Goal: Navigation & Orientation: Find specific page/section

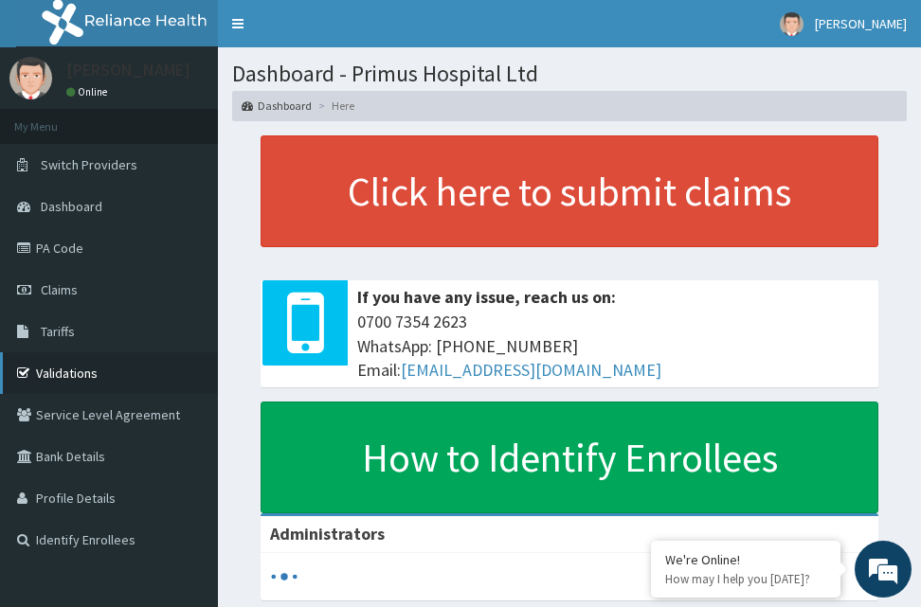
click at [76, 390] on link "Validations" at bounding box center [109, 373] width 218 height 42
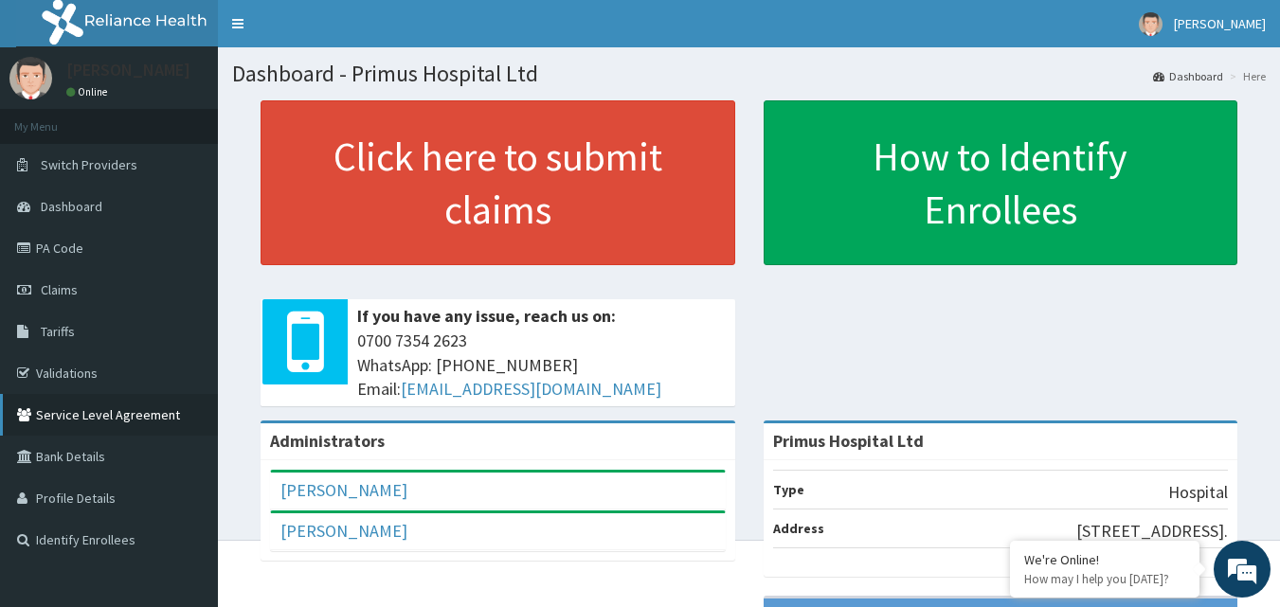
click at [99, 395] on link "Service Level Agreement" at bounding box center [109, 415] width 218 height 42
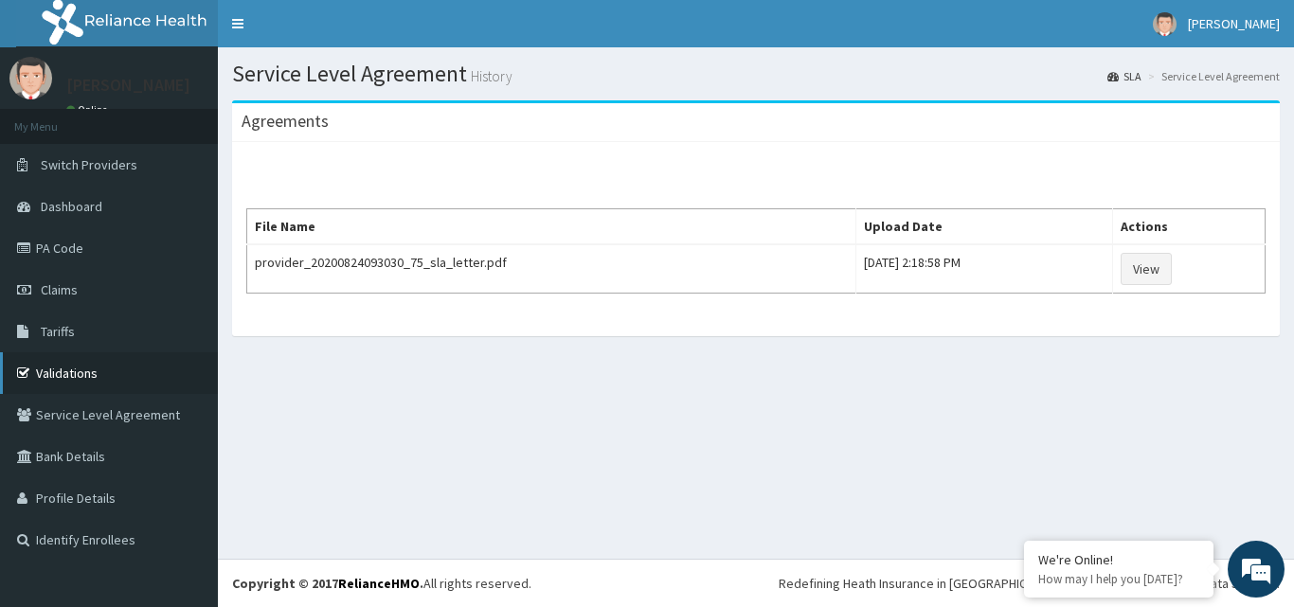
click at [76, 367] on link "Validations" at bounding box center [109, 373] width 218 height 42
